Goal: Information Seeking & Learning: Check status

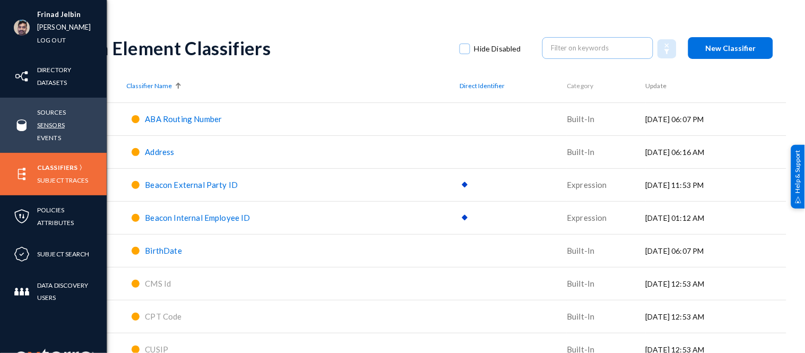
click at [51, 121] on link "Sensors" at bounding box center [51, 125] width 28 height 12
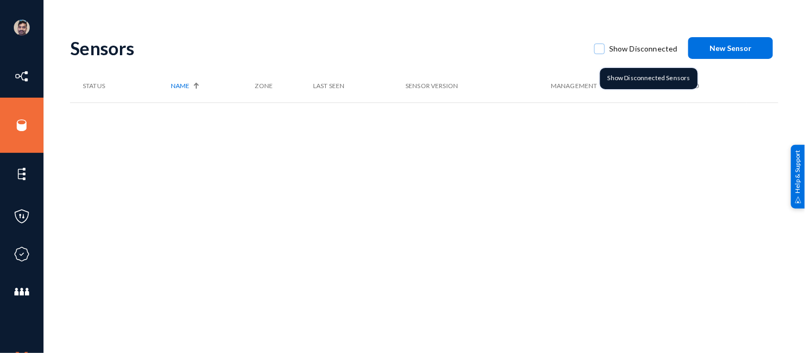
click at [600, 48] on span at bounding box center [600, 49] width 11 height 11
click at [600, 54] on input "Show Disconnected" at bounding box center [599, 54] width 1 height 1
checkbox input "true"
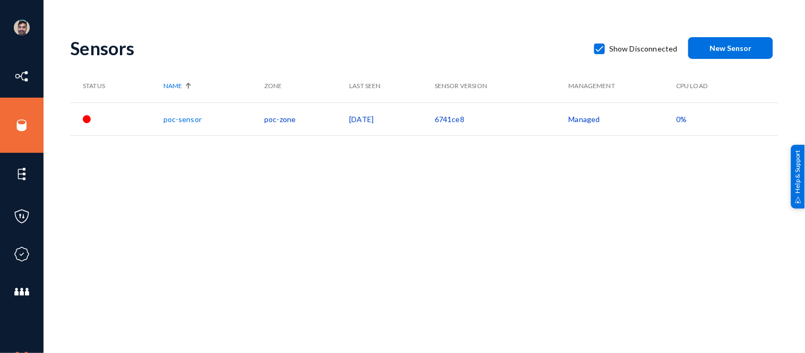
click at [189, 120] on link "poc-sensor" at bounding box center [182, 119] width 38 height 9
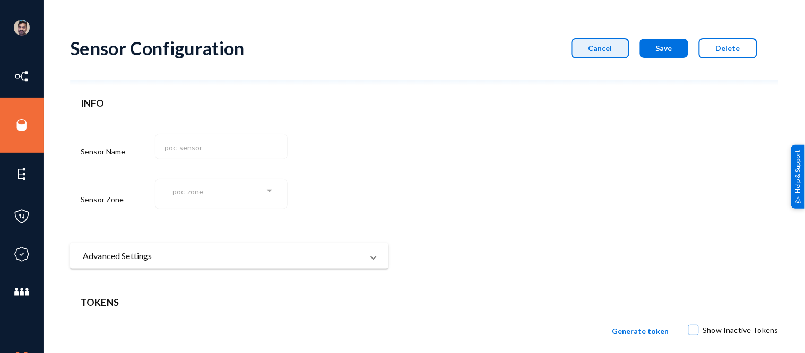
click at [605, 46] on span "Cancel" at bounding box center [601, 48] width 24 height 9
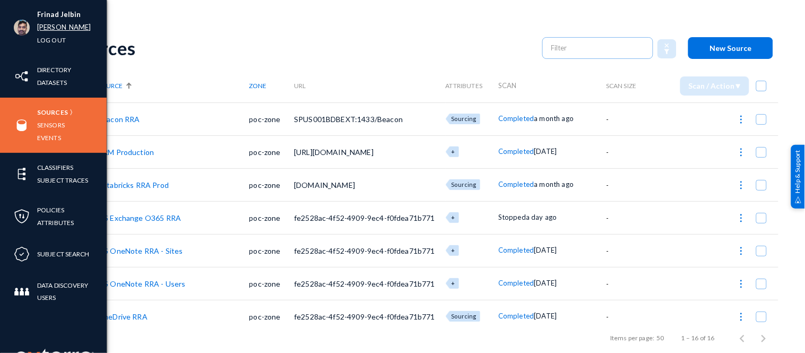
click at [45, 28] on link "[PERSON_NAME]" at bounding box center [64, 27] width 54 height 12
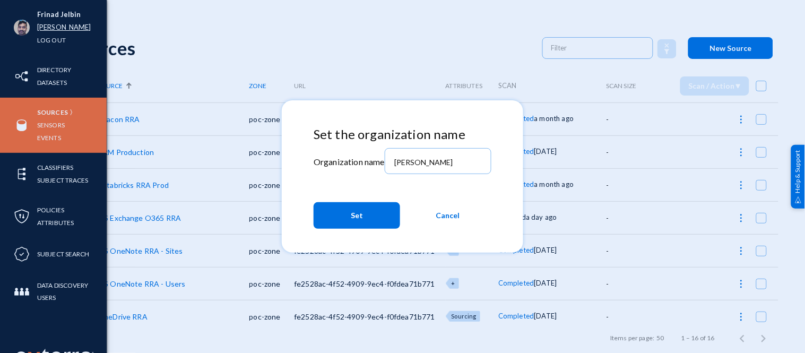
click at [45, 28] on div at bounding box center [402, 176] width 805 height 353
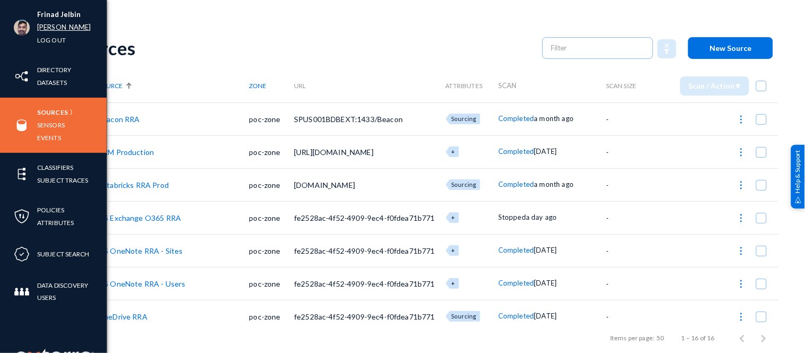
click at [48, 24] on link "[PERSON_NAME]" at bounding box center [64, 27] width 54 height 12
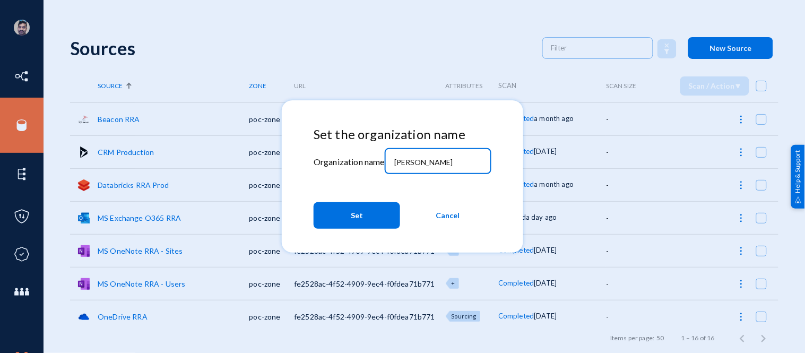
click at [438, 161] on input "[PERSON_NAME]" at bounding box center [439, 163] width 91 height 10
type input "r"
type input "bhm"
click at [360, 210] on span "Set" at bounding box center [357, 215] width 12 height 19
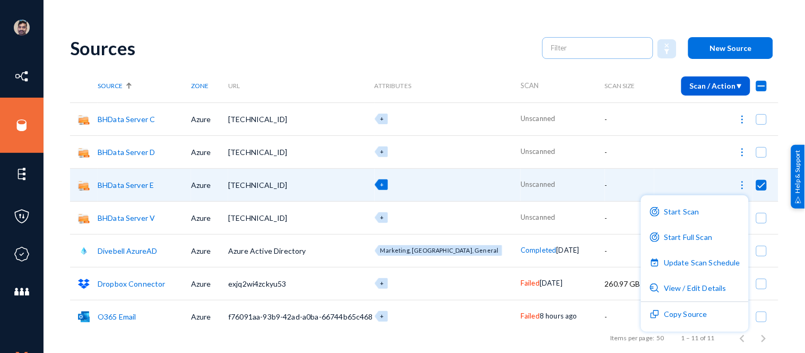
click at [676, 14] on div at bounding box center [402, 176] width 805 height 353
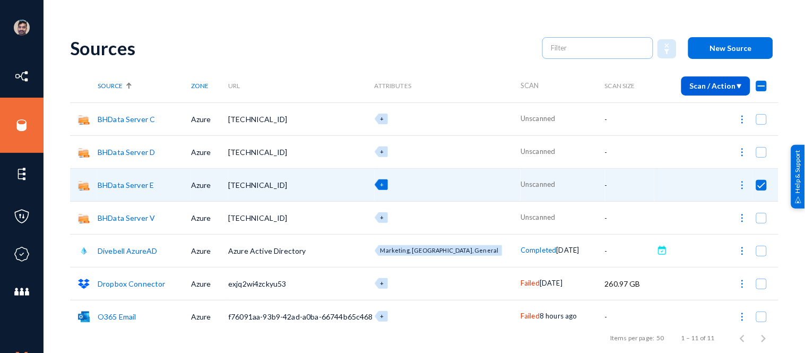
checkbox input "false"
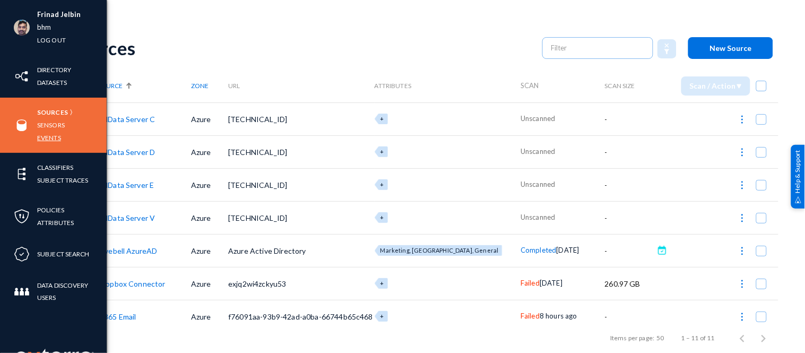
click at [47, 137] on link "Events" at bounding box center [49, 138] width 24 height 12
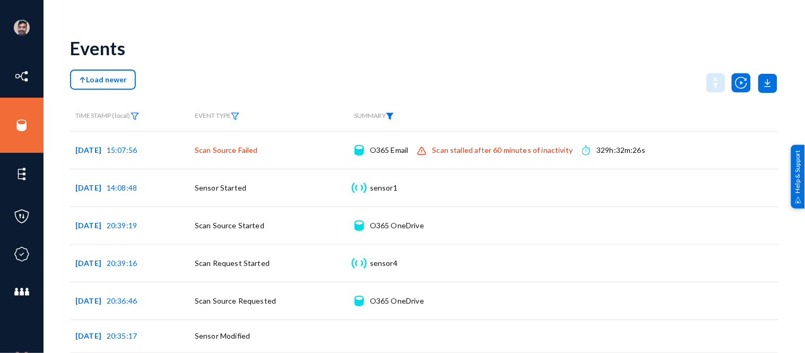
click at [393, 115] on img at bounding box center [390, 116] width 8 height 7
click at [396, 140] on span at bounding box center [406, 140] width 70 height 10
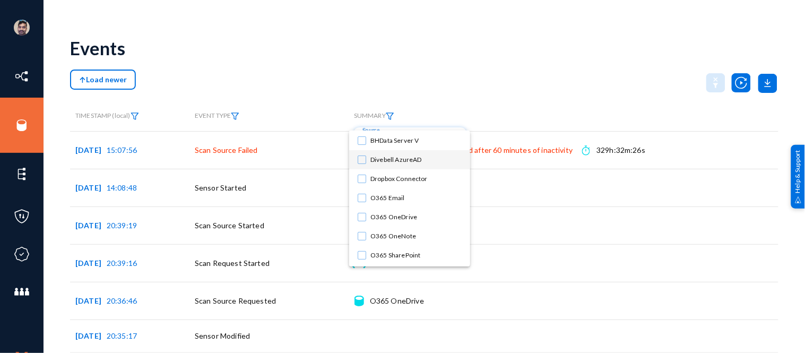
scroll to position [74, 0]
click at [360, 161] on mat-pseudo-checkbox at bounding box center [362, 161] width 8 height 8
click at [362, 178] on mat-pseudo-checkbox at bounding box center [362, 180] width 8 height 8
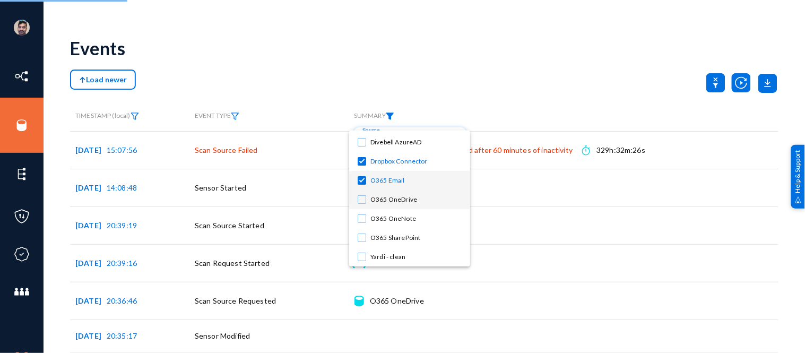
click at [363, 197] on mat-pseudo-checkbox at bounding box center [362, 199] width 8 height 8
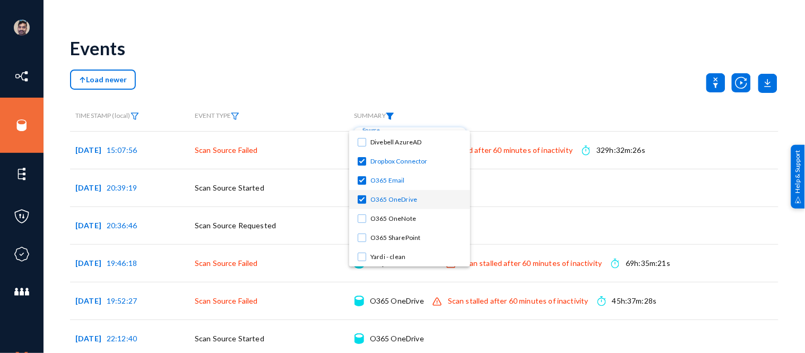
click at [560, 76] on div at bounding box center [402, 176] width 805 height 353
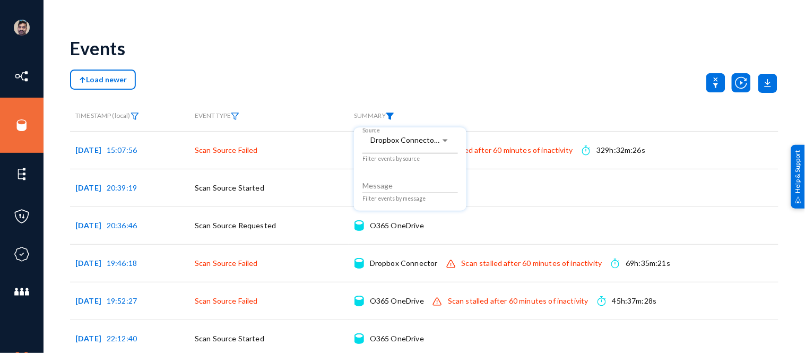
click at [560, 76] on div at bounding box center [402, 176] width 805 height 353
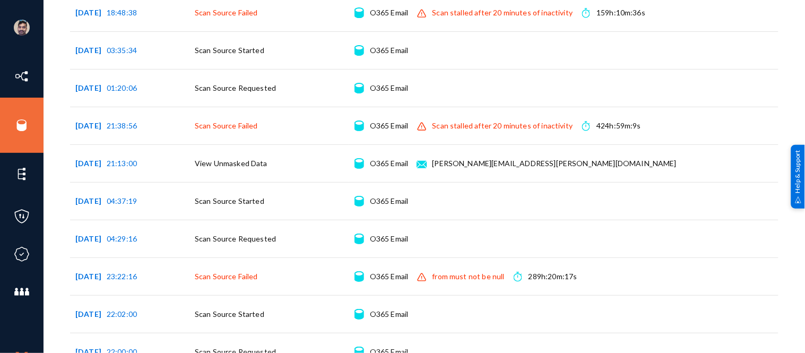
scroll to position [936, 0]
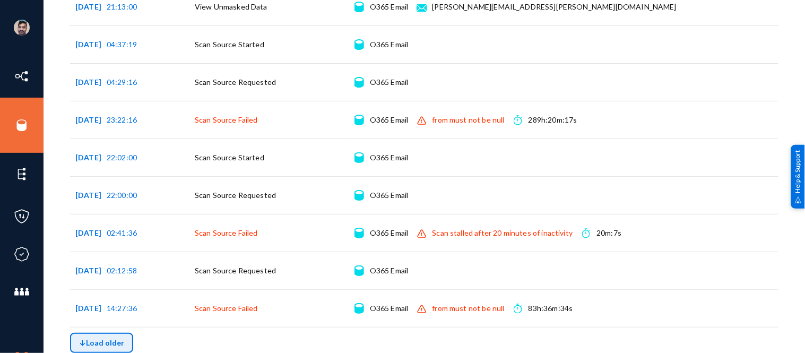
click at [104, 342] on span "Load older" at bounding box center [101, 342] width 45 height 9
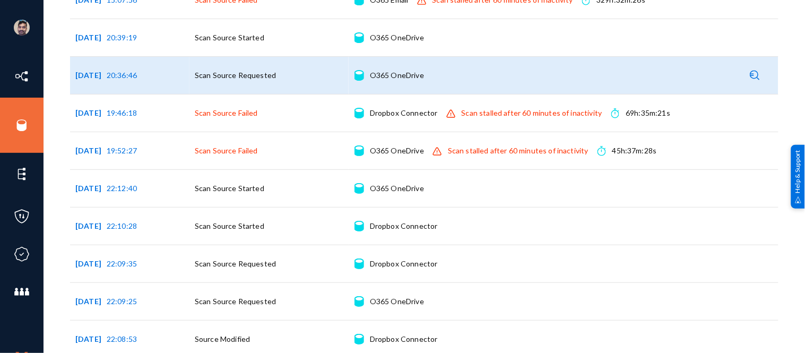
scroll to position [150, 0]
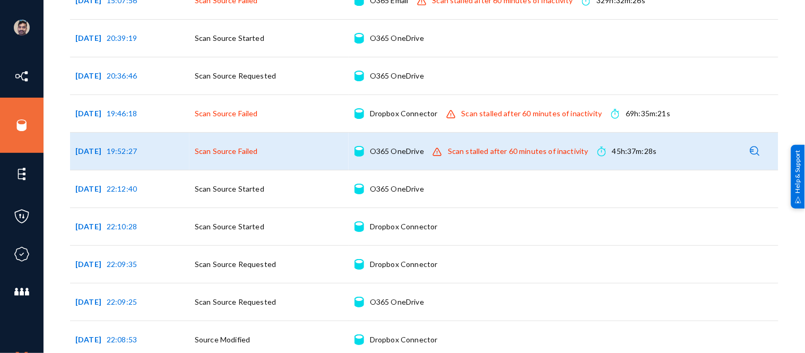
click at [752, 148] on img at bounding box center [756, 151] width 10 height 10
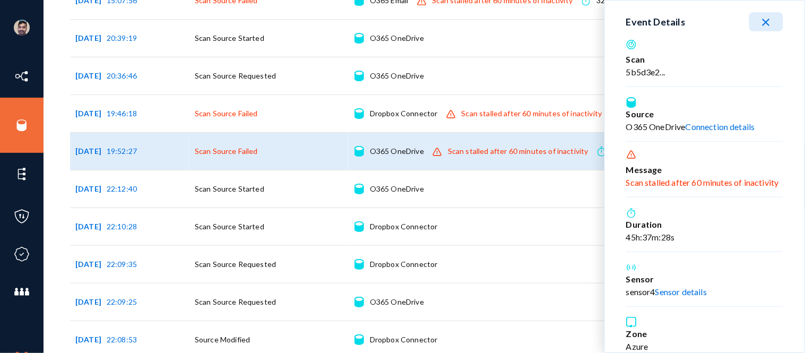
scroll to position [11, 0]
click at [683, 294] on link "Sensor details" at bounding box center [681, 291] width 51 height 10
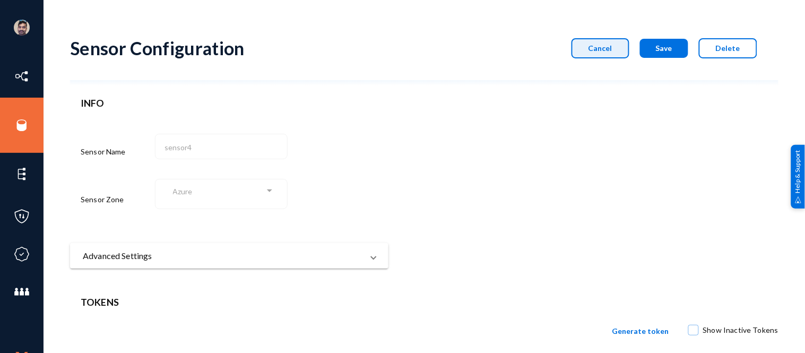
click at [591, 49] on span "Cancel" at bounding box center [601, 48] width 24 height 9
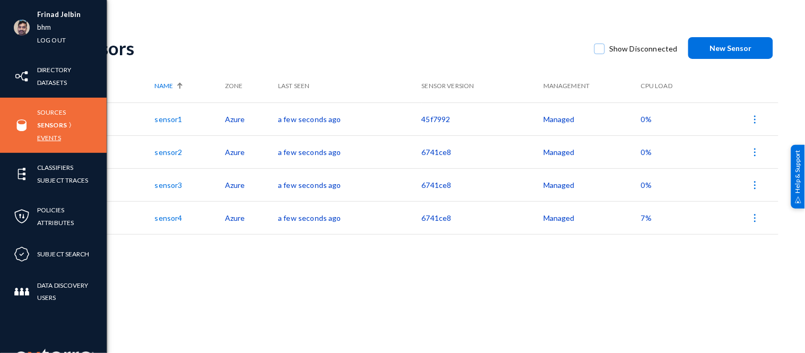
click at [49, 138] on link "Events" at bounding box center [49, 138] width 24 height 12
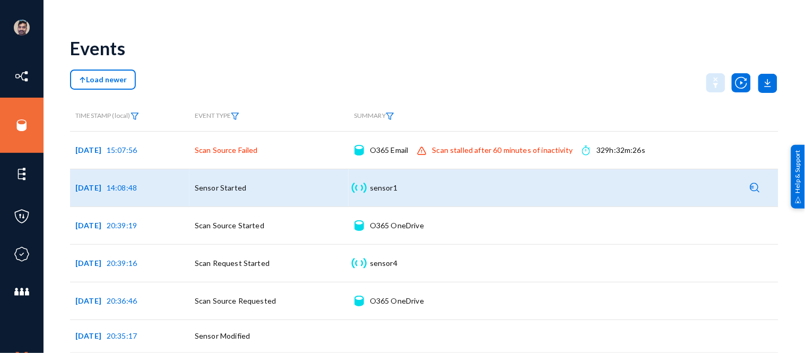
click at [751, 185] on img at bounding box center [756, 188] width 10 height 10
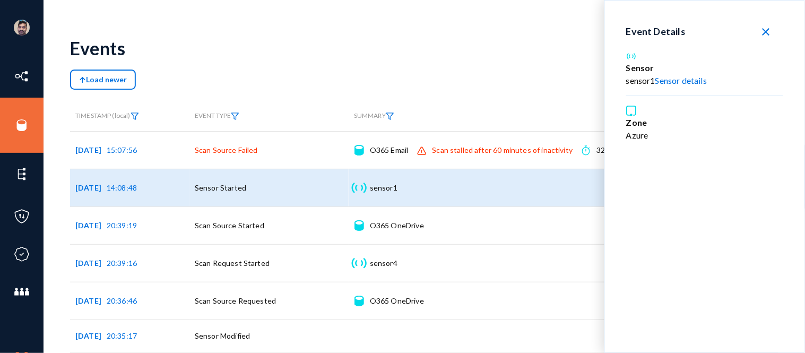
drag, startPoint x: 626, startPoint y: 81, endPoint x: 657, endPoint y: 79, distance: 30.4
click at [657, 79] on div "sensor1 Sensor details" at bounding box center [704, 80] width 157 height 13
copy div "sensor1"
click at [739, 149] on div "Event Details close Sensor sensor1 Sensor details Zone Azure" at bounding box center [705, 177] width 200 height 352
click at [763, 30] on mat-icon "close" at bounding box center [766, 31] width 13 height 13
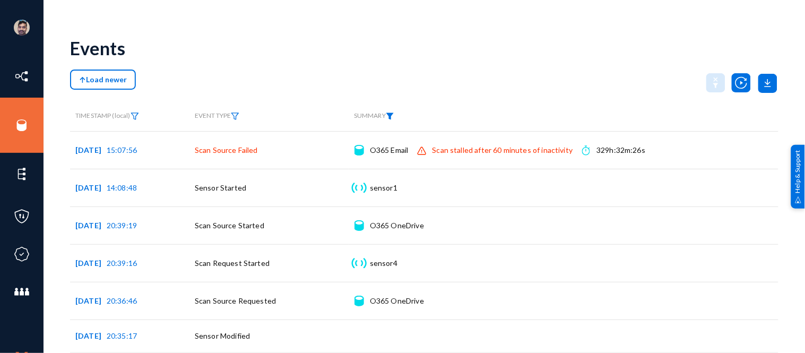
click at [391, 115] on img at bounding box center [390, 116] width 8 height 7
click at [410, 144] on span at bounding box center [406, 140] width 70 height 10
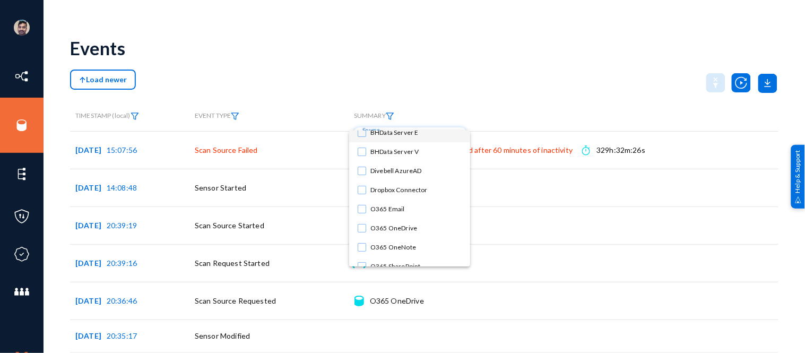
scroll to position [74, 0]
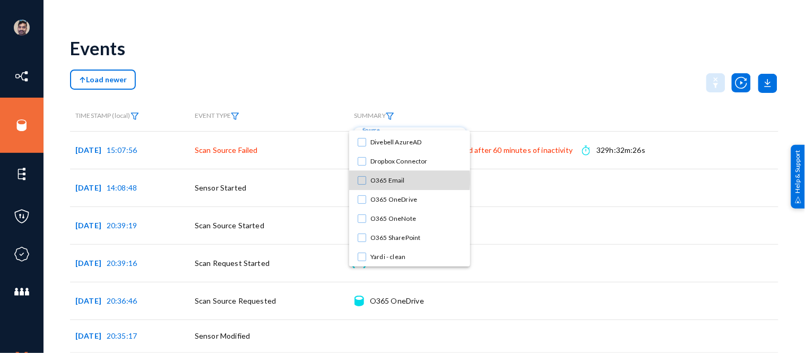
click at [363, 179] on mat-pseudo-checkbox at bounding box center [362, 180] width 8 height 8
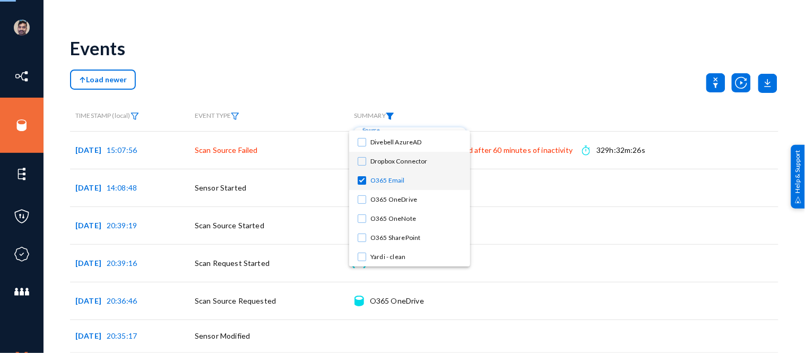
click at [361, 163] on mat-pseudo-checkbox at bounding box center [362, 161] width 8 height 8
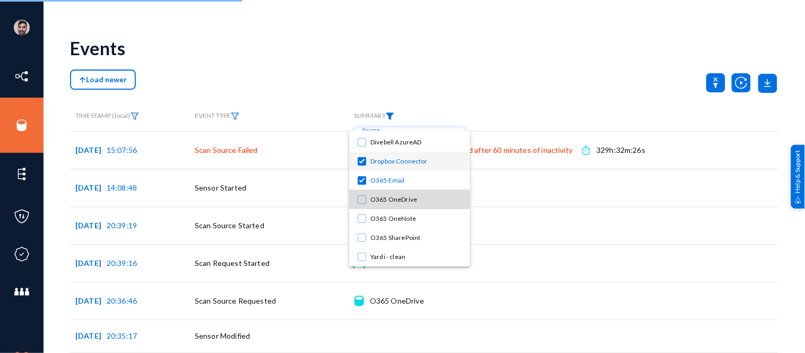
click at [363, 199] on mat-pseudo-checkbox at bounding box center [362, 199] width 8 height 8
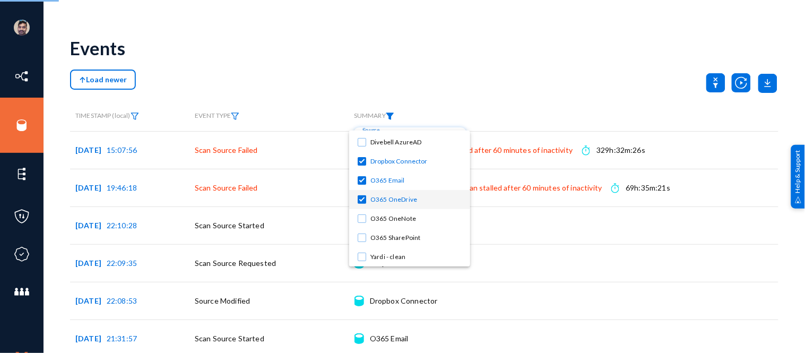
click at [550, 84] on div at bounding box center [402, 176] width 805 height 353
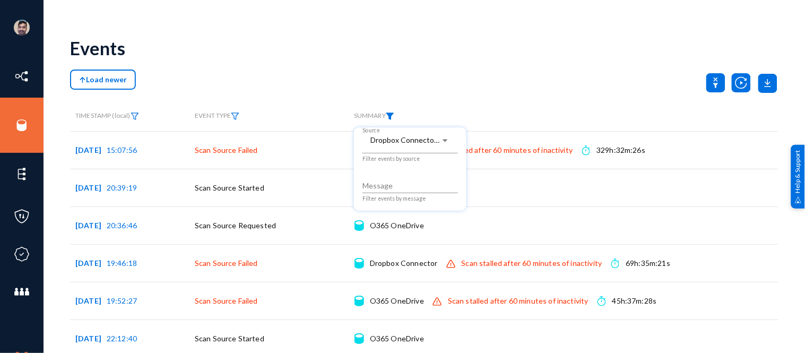
click at [610, 55] on div at bounding box center [402, 176] width 805 height 353
click at [393, 117] on img at bounding box center [390, 116] width 8 height 7
click at [402, 144] on span "Dropbox Connector, O365 Email, O365 OneDrive" at bounding box center [452, 139] width 163 height 9
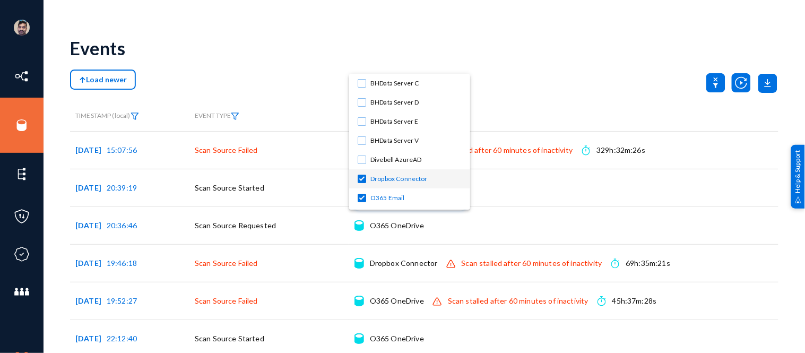
scroll to position [55, 0]
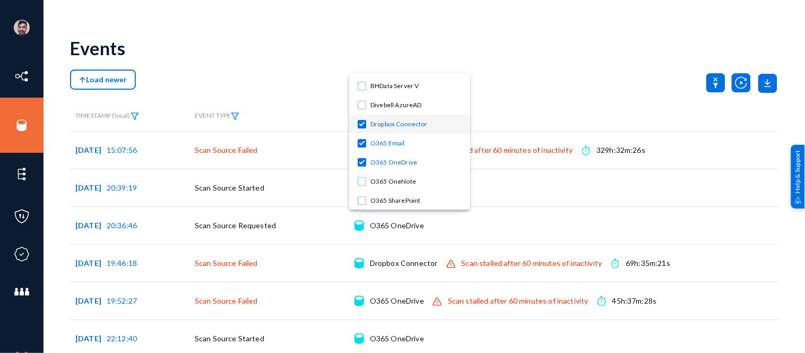
click at [509, 71] on div at bounding box center [402, 176] width 805 height 353
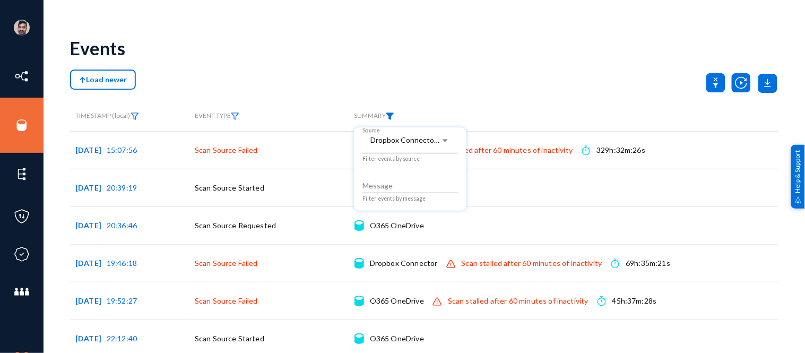
click at [587, 69] on div at bounding box center [402, 176] width 805 height 353
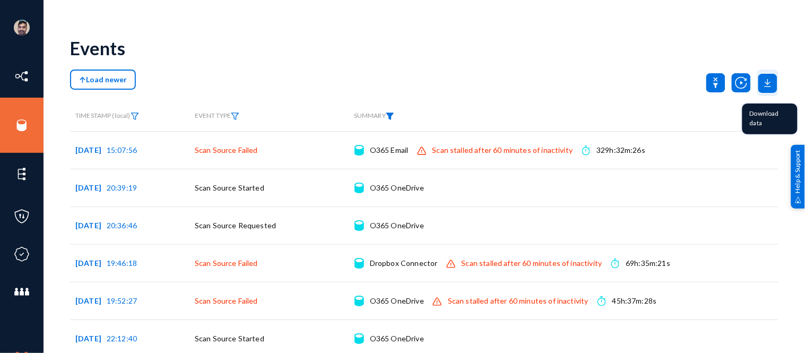
click at [770, 83] on icon at bounding box center [768, 83] width 19 height 19
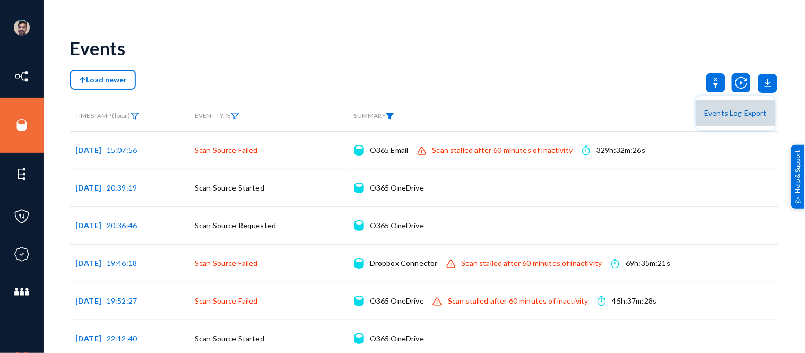
click at [739, 114] on button "Events Log Export" at bounding box center [735, 112] width 79 height 25
click at [237, 114] on img at bounding box center [235, 116] width 8 height 7
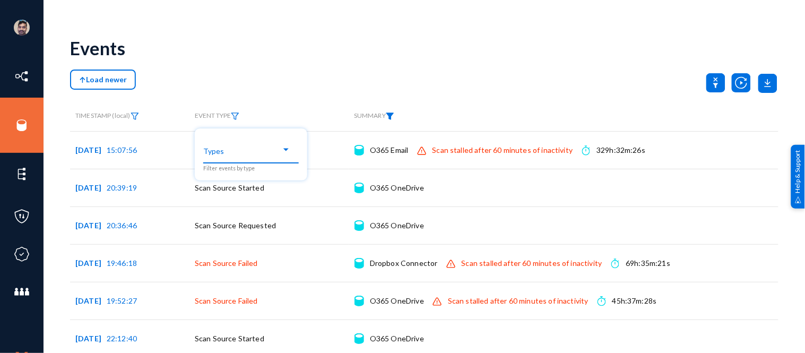
click at [259, 154] on span at bounding box center [246, 150] width 70 height 10
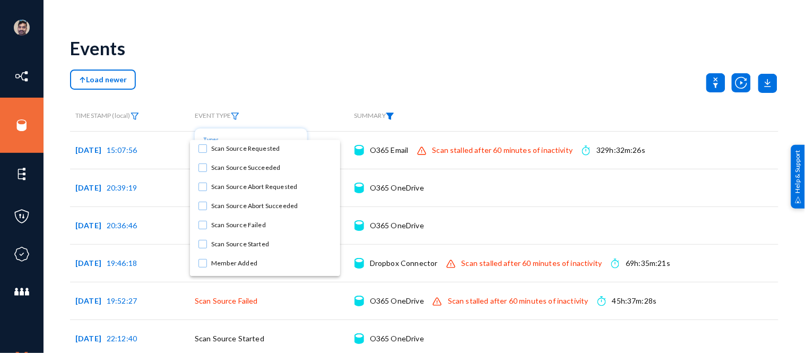
scroll to position [97, 0]
click at [201, 223] on mat-pseudo-checkbox at bounding box center [203, 224] width 8 height 8
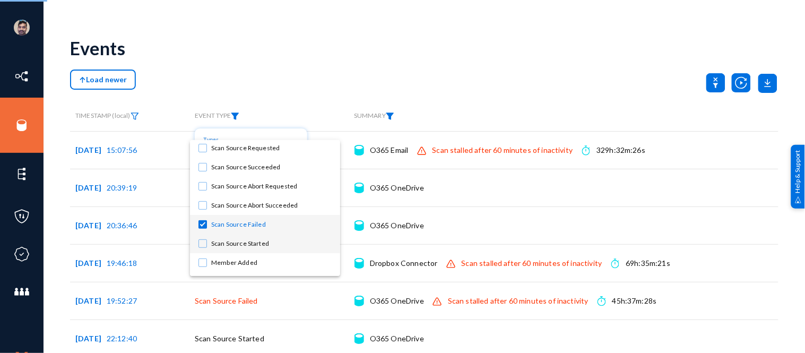
click at [204, 243] on mat-pseudo-checkbox at bounding box center [203, 243] width 8 height 8
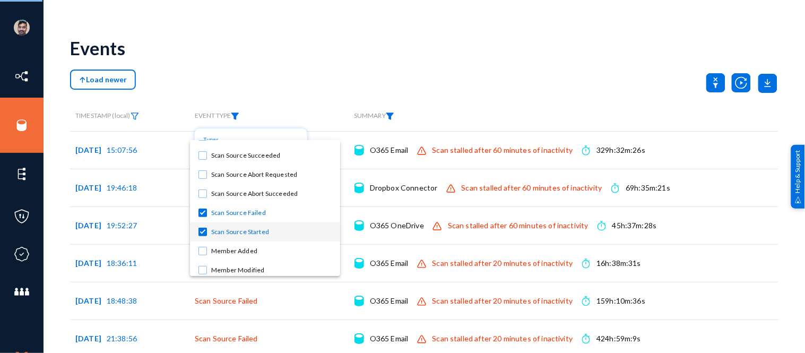
click at [354, 54] on div at bounding box center [402, 176] width 805 height 353
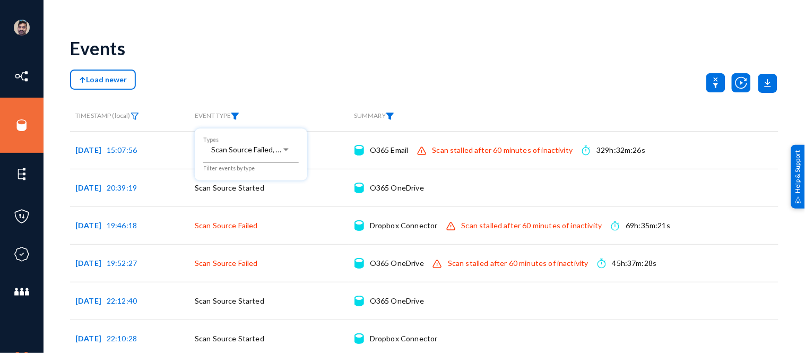
click at [329, 66] on div at bounding box center [402, 176] width 805 height 353
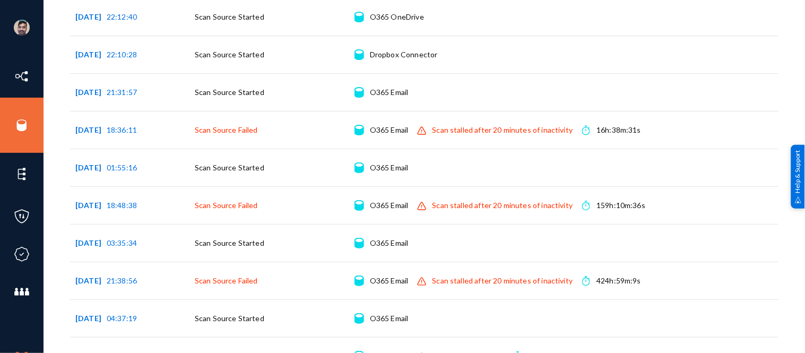
scroll to position [445, 0]
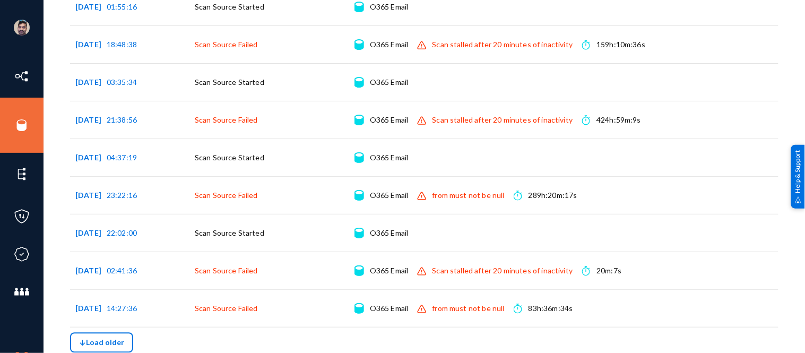
click at [99, 343] on span "Load older" at bounding box center [101, 342] width 45 height 9
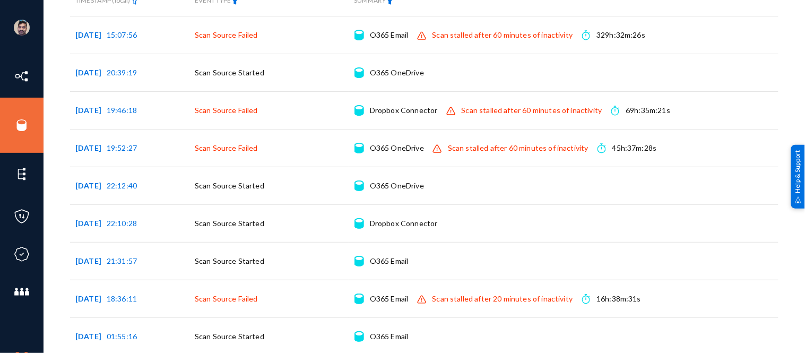
scroll to position [0, 0]
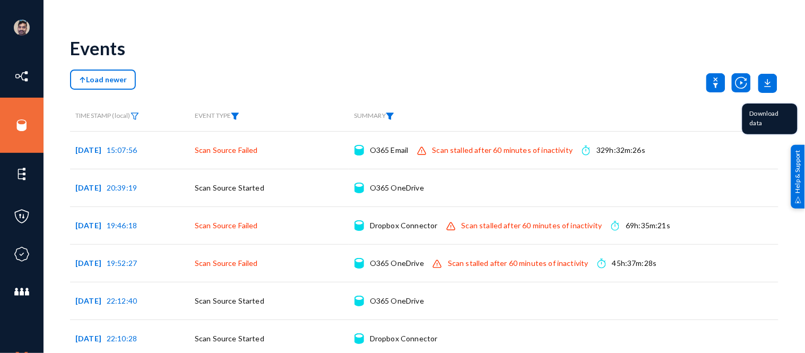
click at [765, 80] on icon at bounding box center [768, 83] width 19 height 19
click at [725, 115] on button "Events Log Export" at bounding box center [735, 112] width 79 height 25
click at [270, 58] on div "Events" at bounding box center [424, 48] width 709 height 43
click at [235, 118] on img at bounding box center [235, 116] width 8 height 7
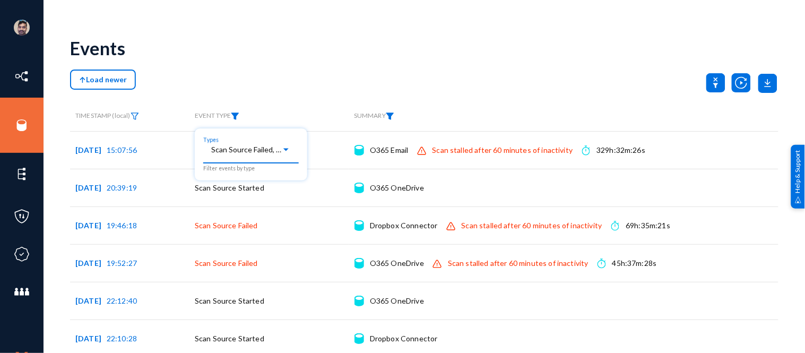
click at [249, 145] on span "Scan Source Failed, Scan Source Started" at bounding box center [277, 149] width 133 height 9
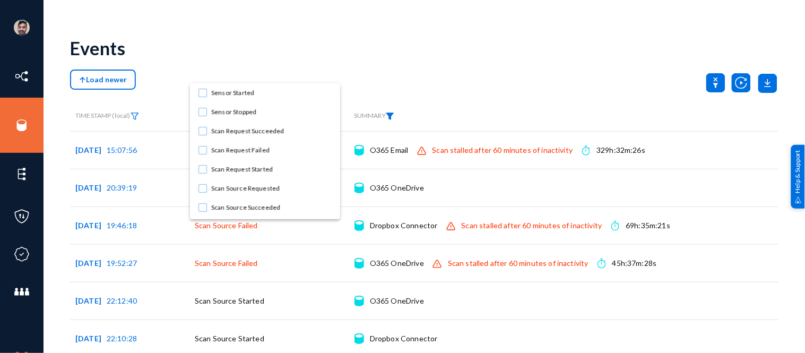
scroll to position [144, 0]
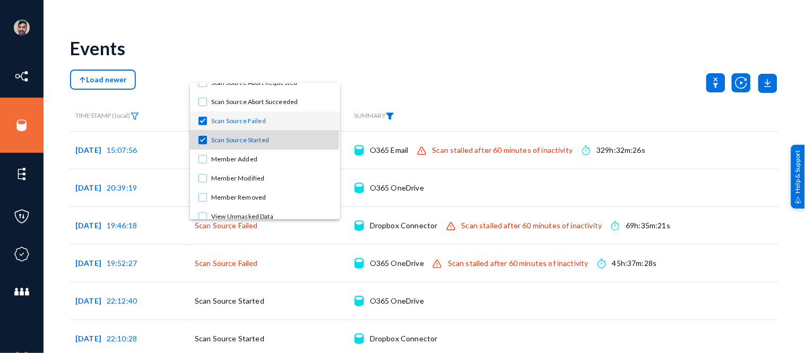
click at [226, 139] on span "Scan Source Started" at bounding box center [271, 140] width 120 height 19
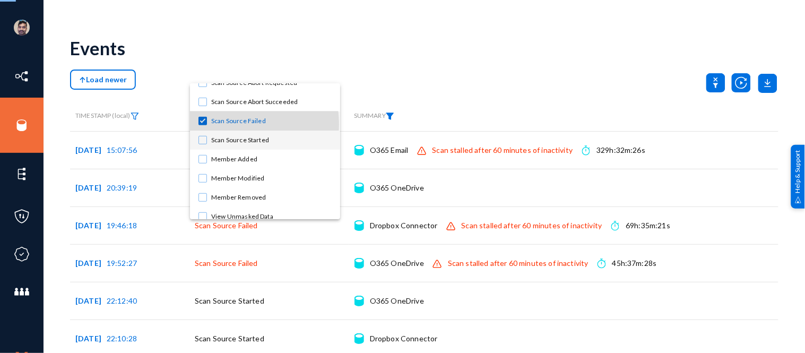
click at [232, 124] on span "Scan Source Failed" at bounding box center [271, 120] width 120 height 19
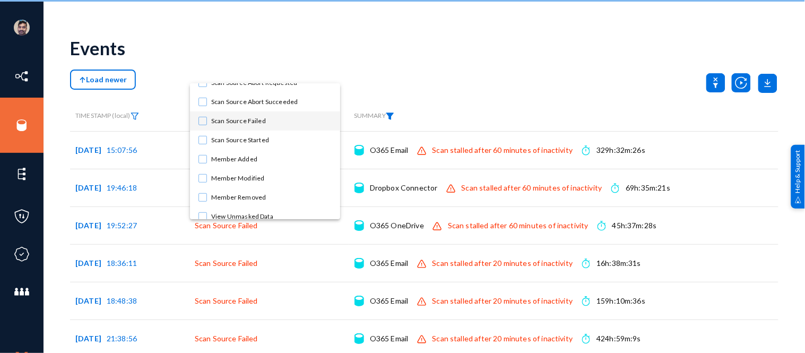
click at [363, 67] on div at bounding box center [402, 176] width 805 height 353
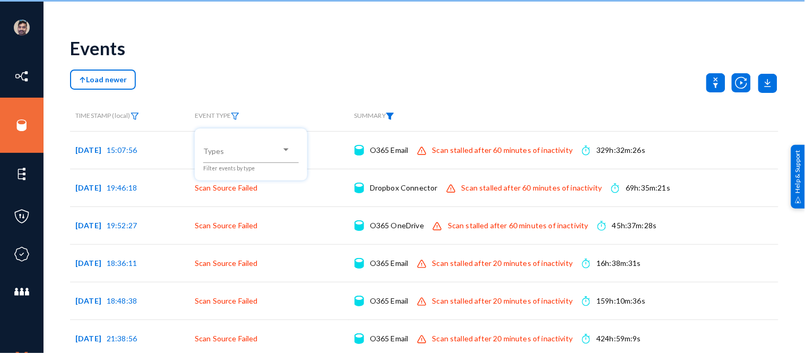
click at [317, 77] on div at bounding box center [402, 176] width 805 height 353
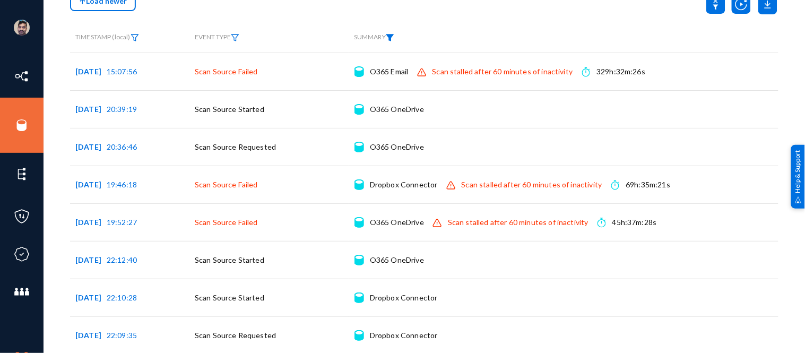
scroll to position [81, 0]
